Goal: Information Seeking & Learning: Learn about a topic

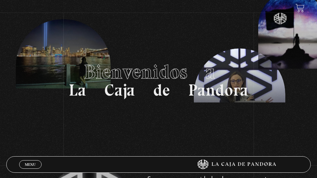
scroll to position [20, 0]
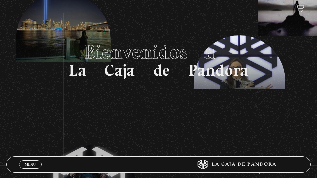
click at [39, 162] on link "Menu Cerrar" at bounding box center [30, 165] width 22 height 9
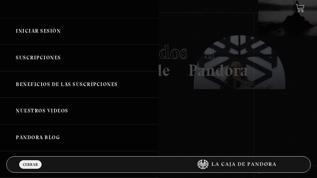
click at [40, 28] on link "Iniciar Sesión" at bounding box center [79, 31] width 159 height 27
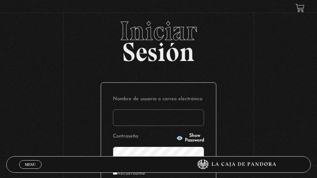
click at [134, 115] on input "Nombre de usuario o correo electrónico" at bounding box center [158, 118] width 91 height 17
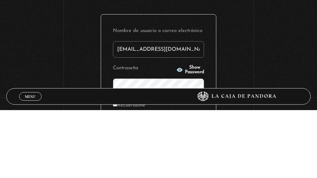
type input "[EMAIL_ADDRESS][DOMAIN_NAME]"
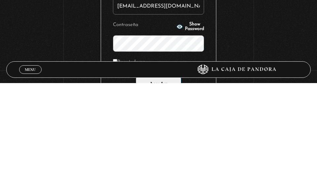
scroll to position [18, 0]
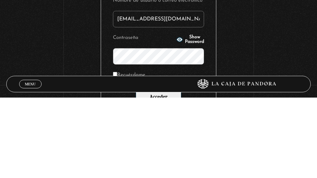
click at [136, 170] on input "Acceder" at bounding box center [159, 178] width 46 height 17
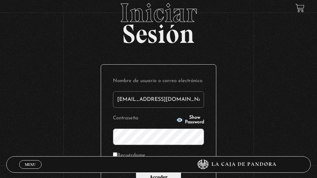
click at [177, 120] on icon "button" at bounding box center [180, 120] width 7 height 7
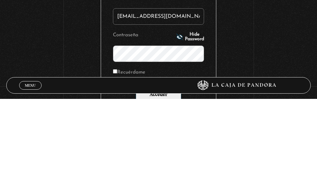
scroll to position [26, 0]
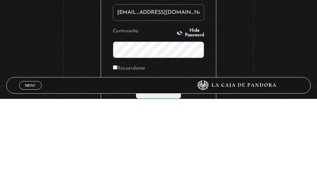
click at [136, 162] on input "Acceder" at bounding box center [159, 170] width 46 height 17
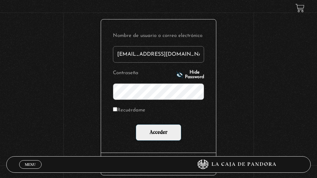
scroll to position [66, 0]
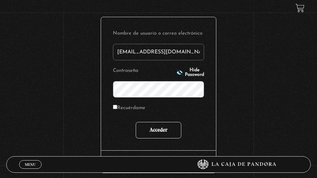
click at [166, 137] on input "Acceder" at bounding box center [159, 130] width 46 height 17
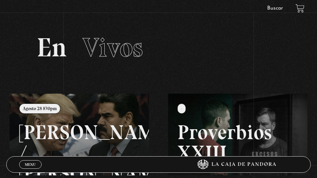
click at [27, 170] on div "Menu Cerrar" at bounding box center [95, 165] width 152 height 16
click at [30, 171] on div "Menu Cerrar" at bounding box center [95, 165] width 152 height 16
click at [275, 10] on link "Buscar" at bounding box center [275, 8] width 16 height 5
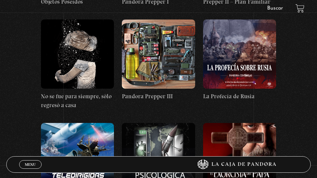
scroll to position [4685, 0]
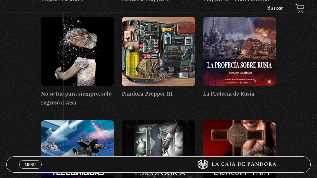
click at [102, 121] on figure at bounding box center [77, 155] width 73 height 69
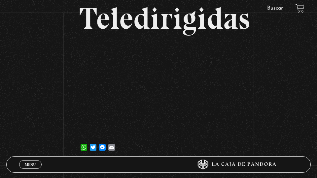
scroll to position [94, 0]
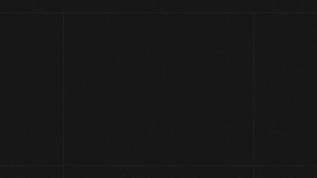
scroll to position [65, 0]
